Goal: Transaction & Acquisition: Purchase product/service

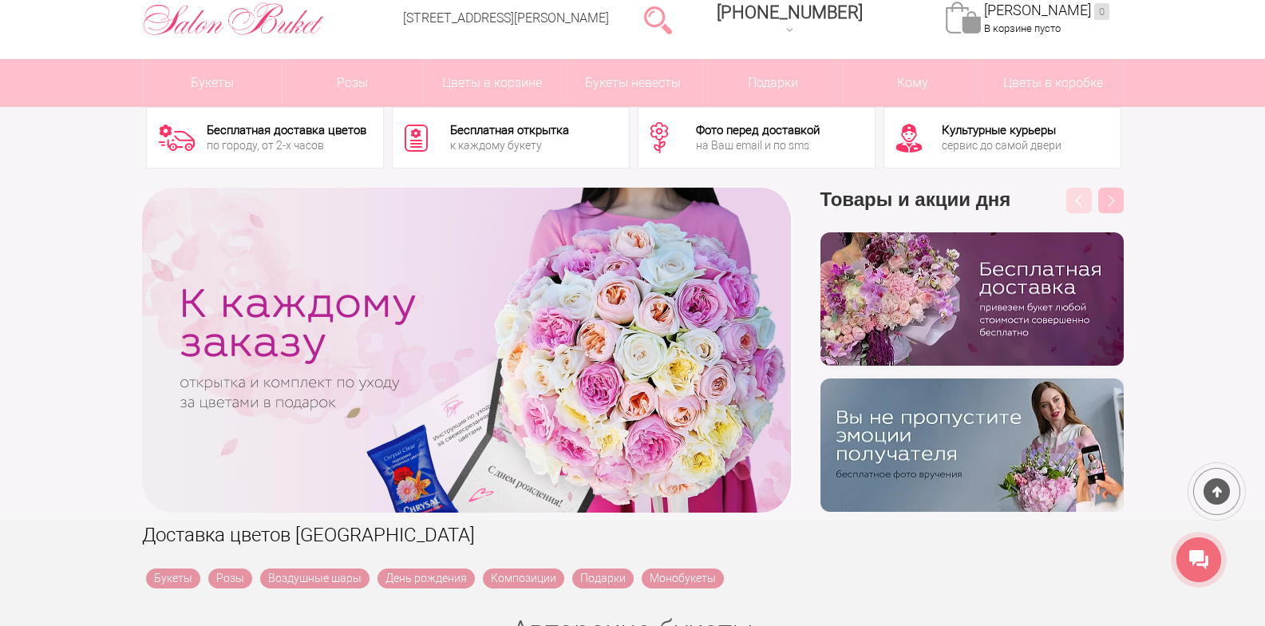
scroll to position [80, 0]
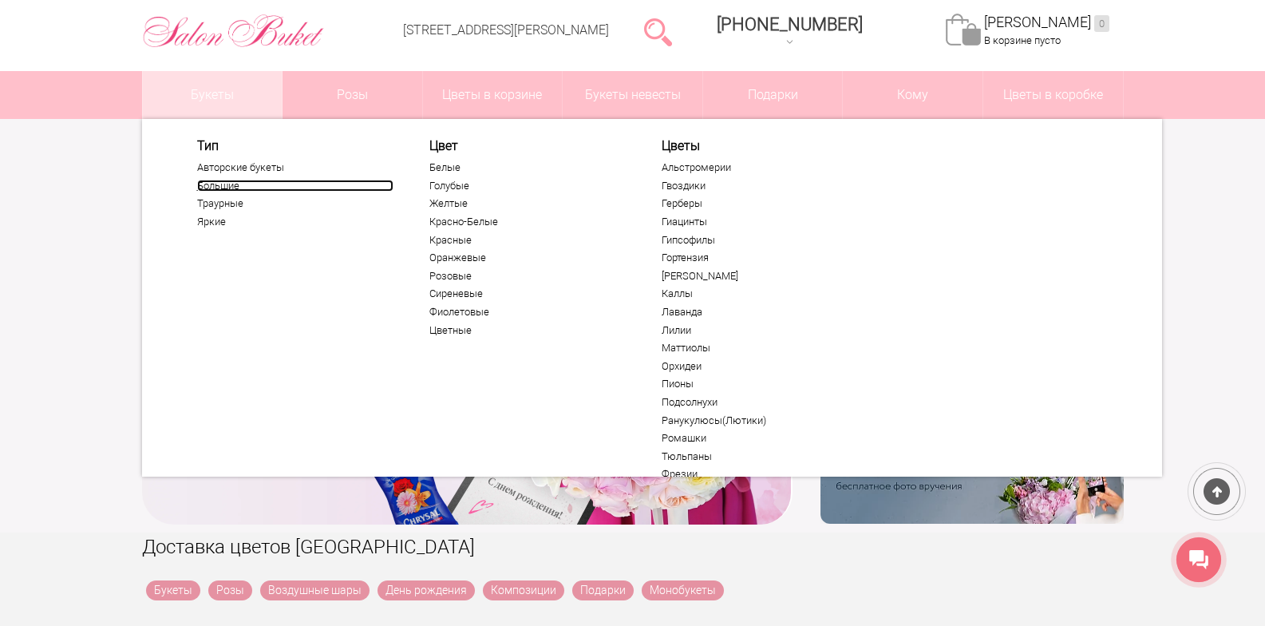
click at [218, 184] on link "Большие" at bounding box center [295, 186] width 196 height 13
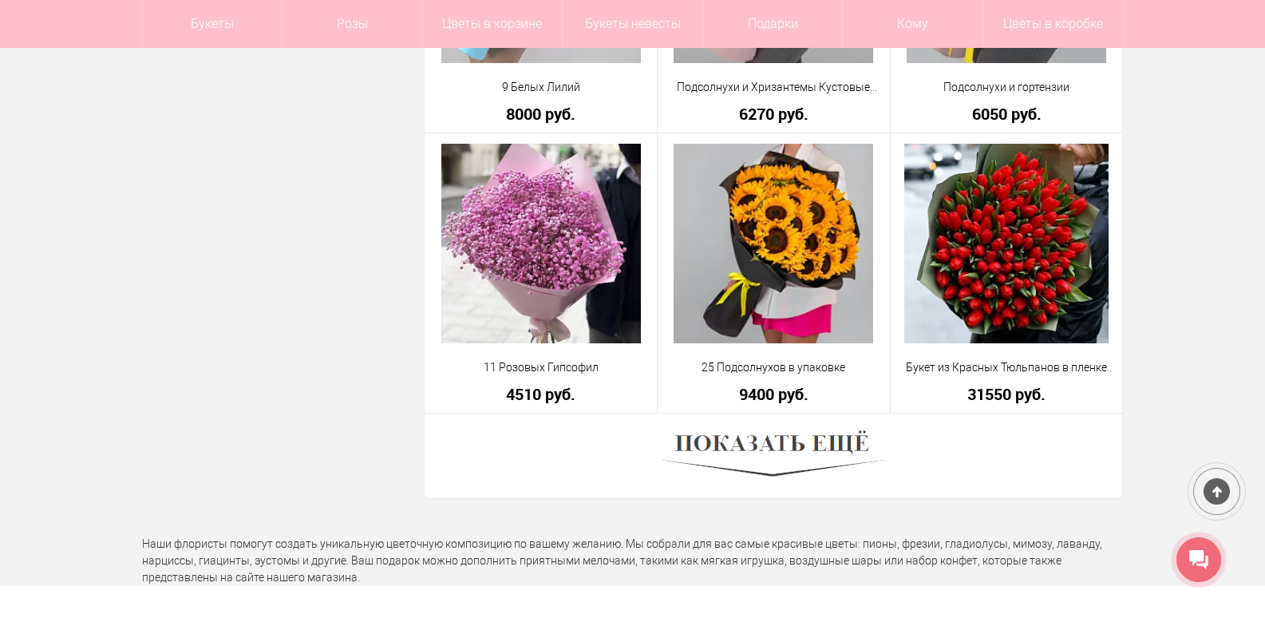
scroll to position [4471, 0]
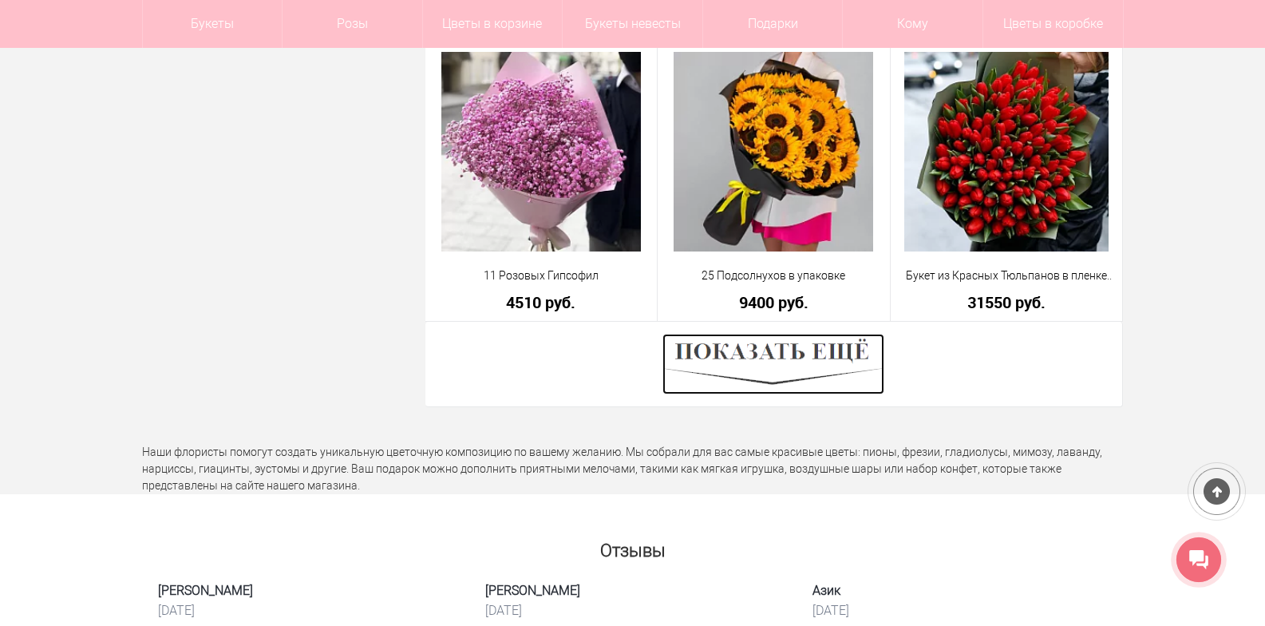
click at [710, 359] on img at bounding box center [774, 364] width 222 height 61
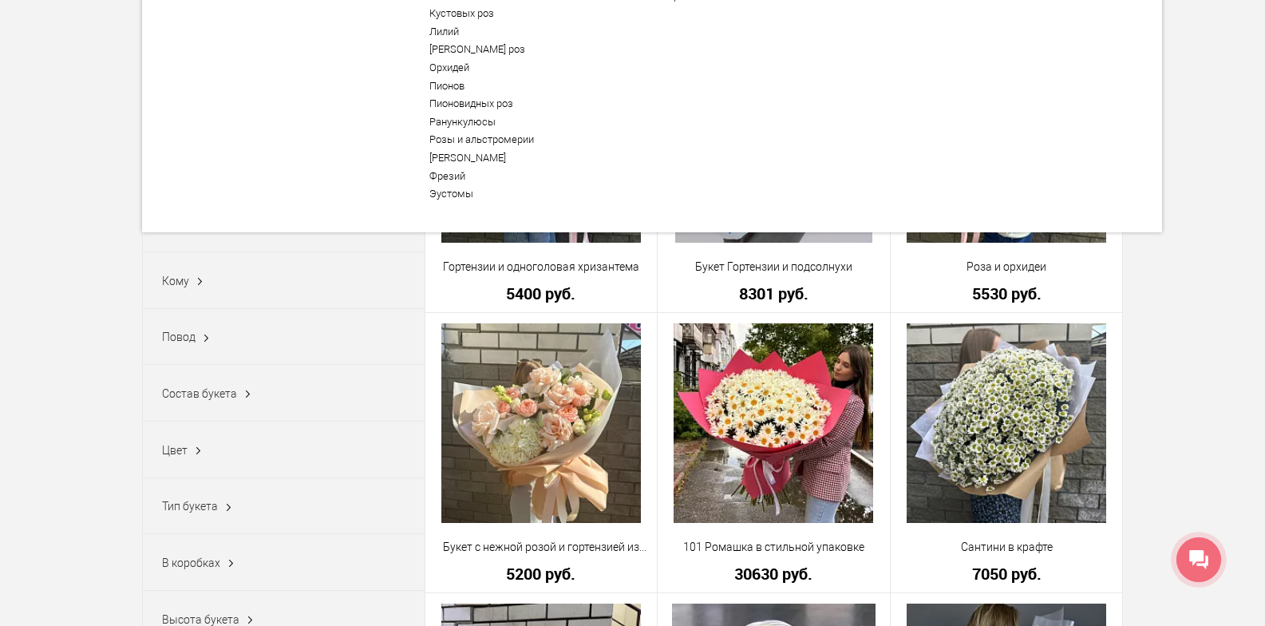
scroll to position [0, 0]
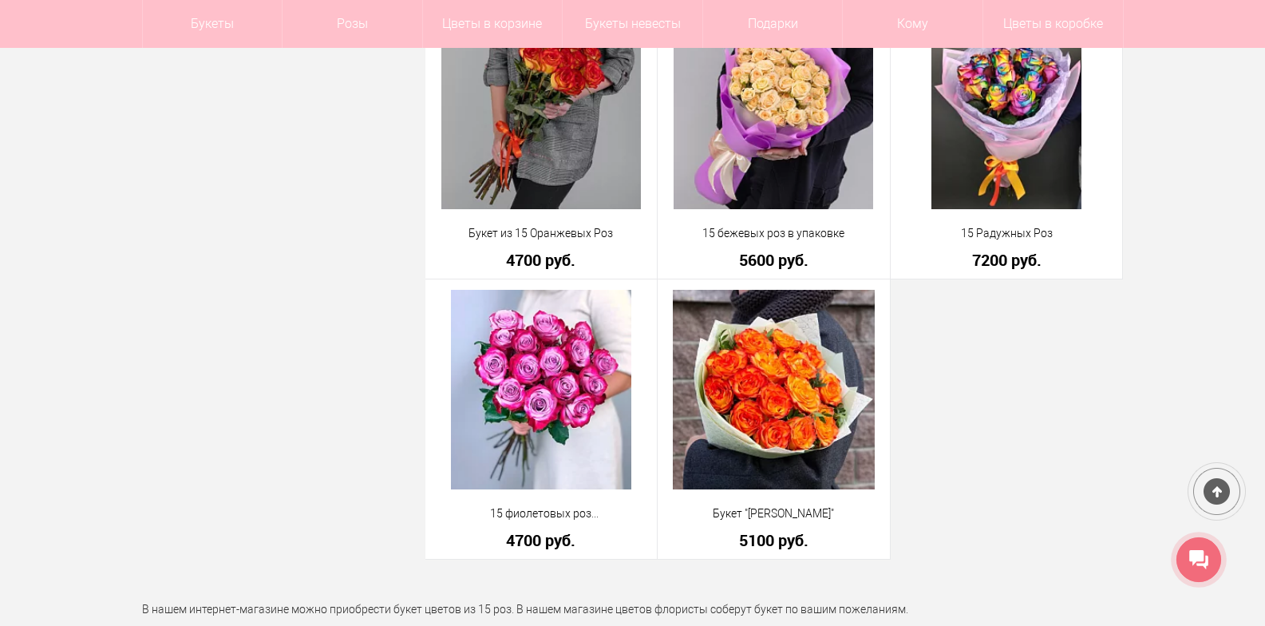
scroll to position [3992, 0]
